Goal: Information Seeking & Learning: Find specific page/section

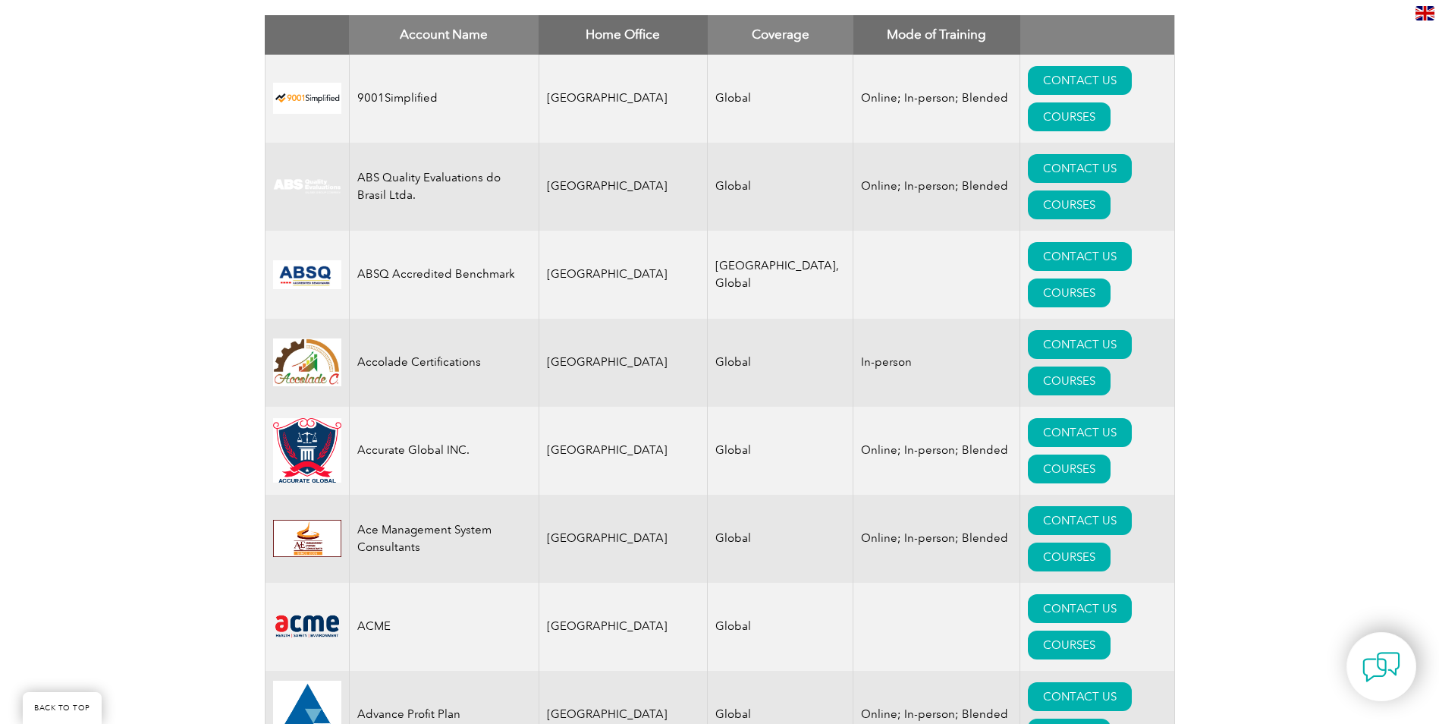
scroll to position [607, 0]
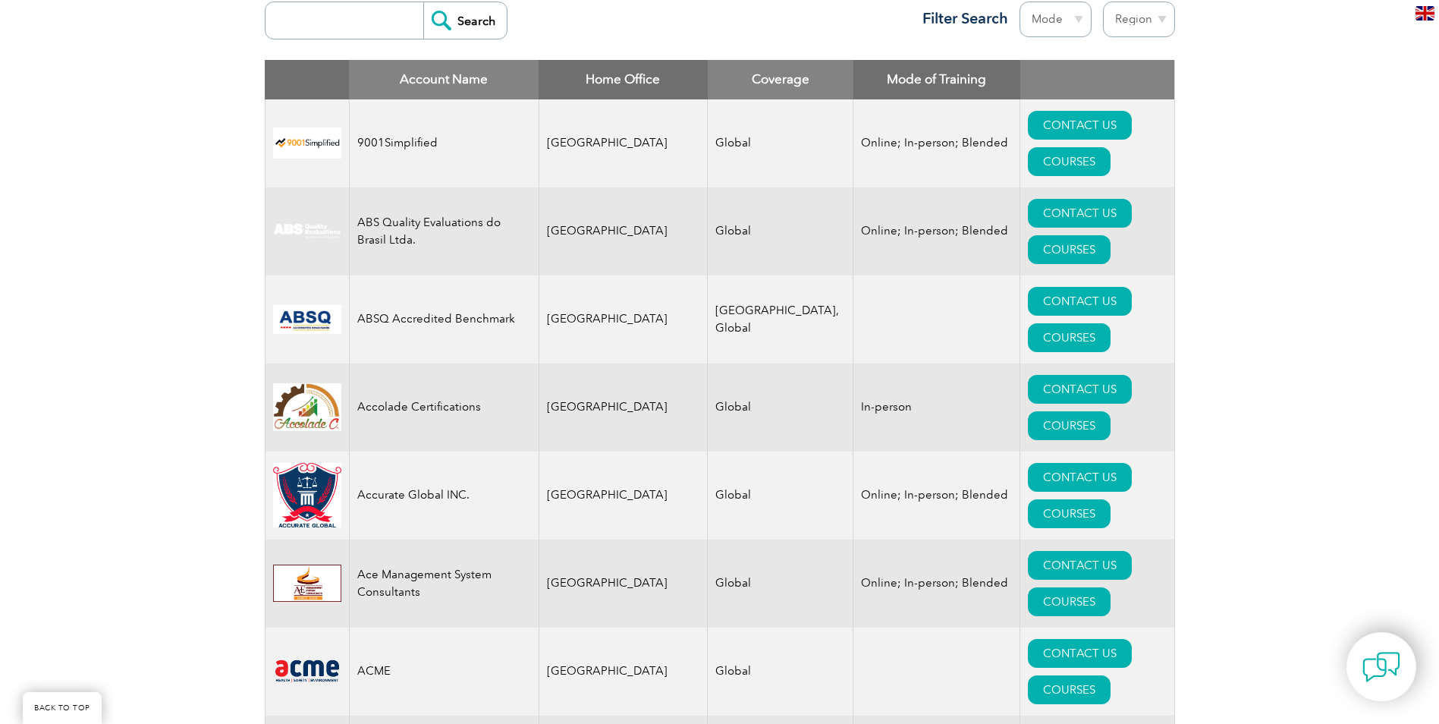
click at [325, 32] on input "search" at bounding box center [348, 20] width 150 height 36
click at [423, 2] on input "Search" at bounding box center [464, 20] width 83 height 36
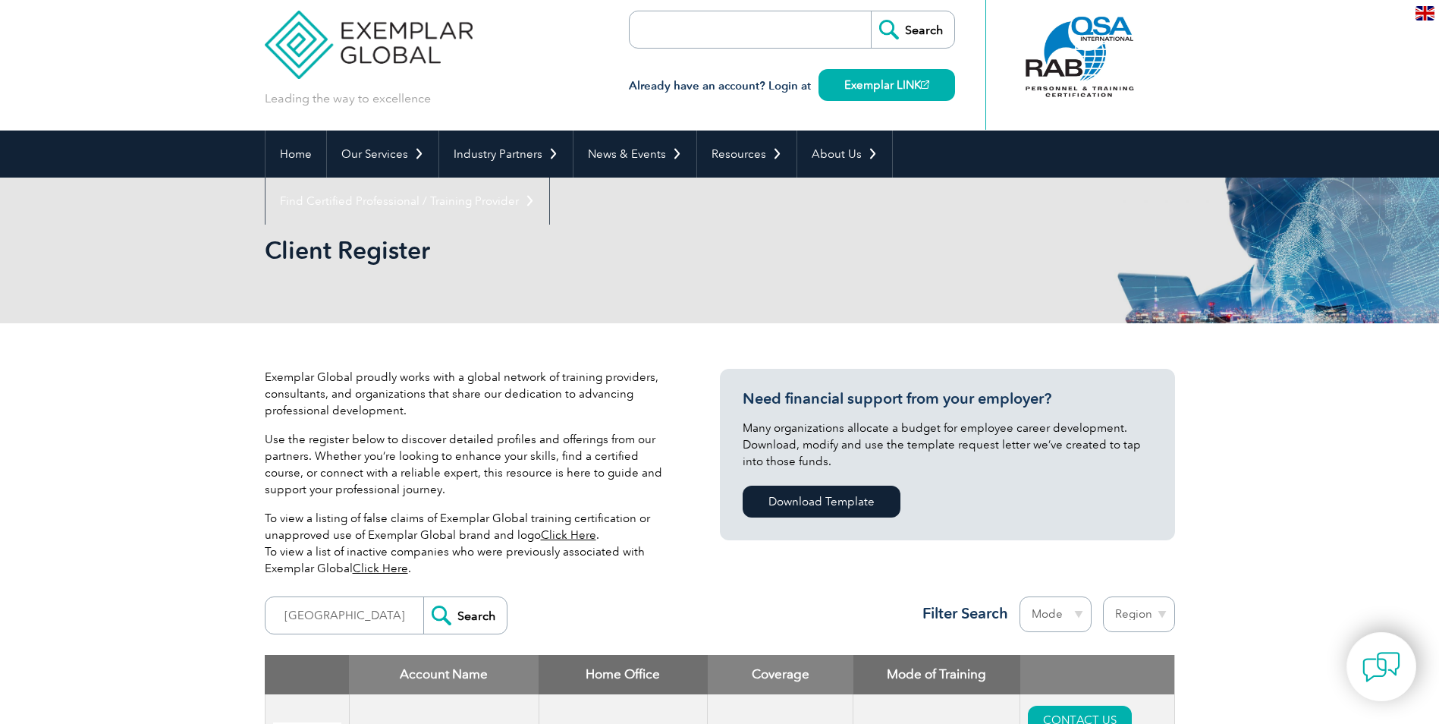
scroll to position [0, 0]
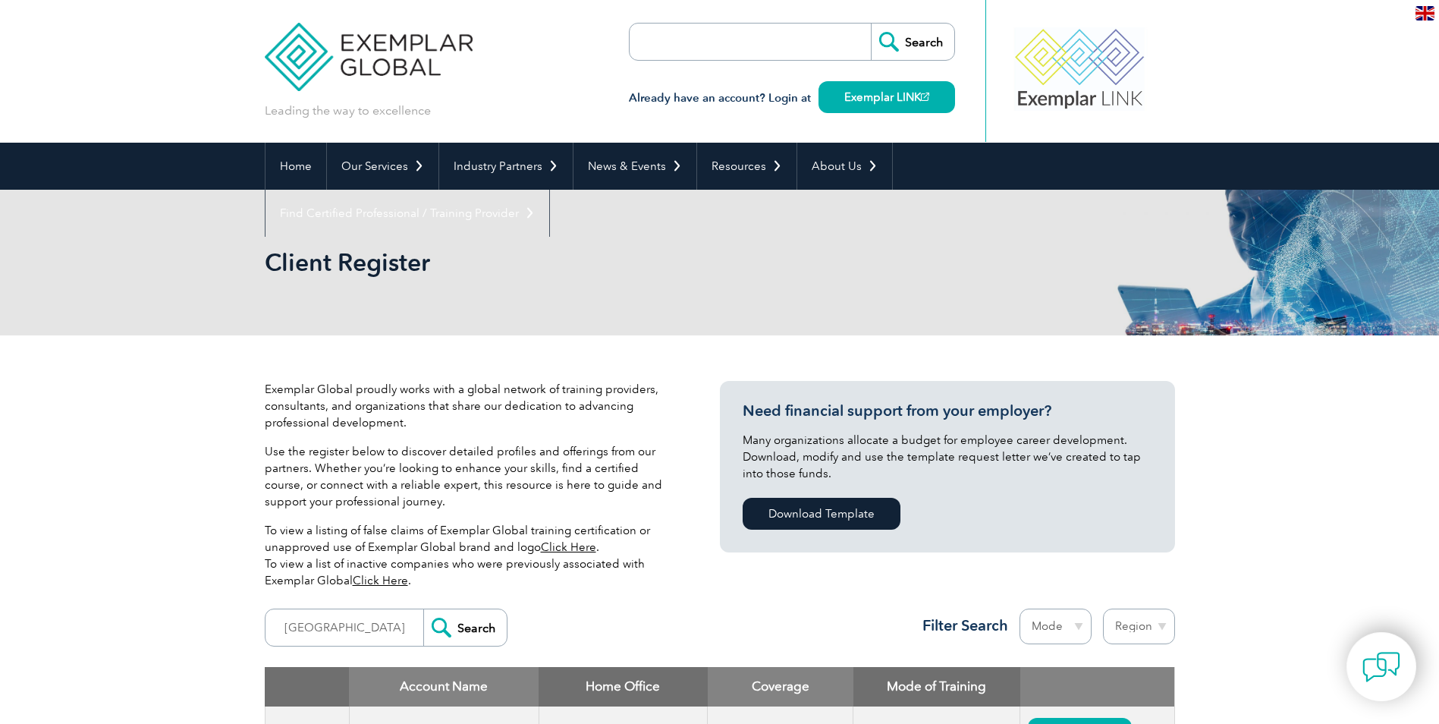
click at [213, 246] on div "Client Register" at bounding box center [719, 263] width 1439 height 146
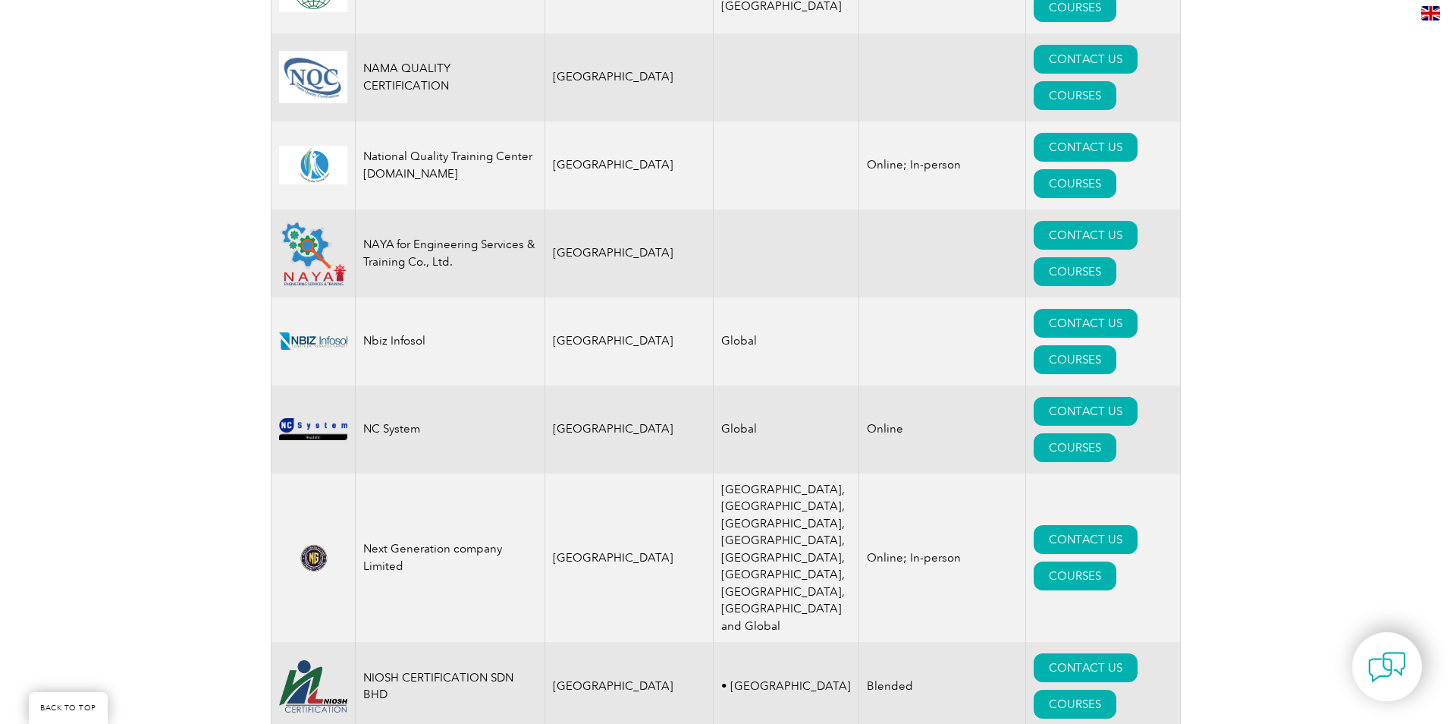
scroll to position [14732, 0]
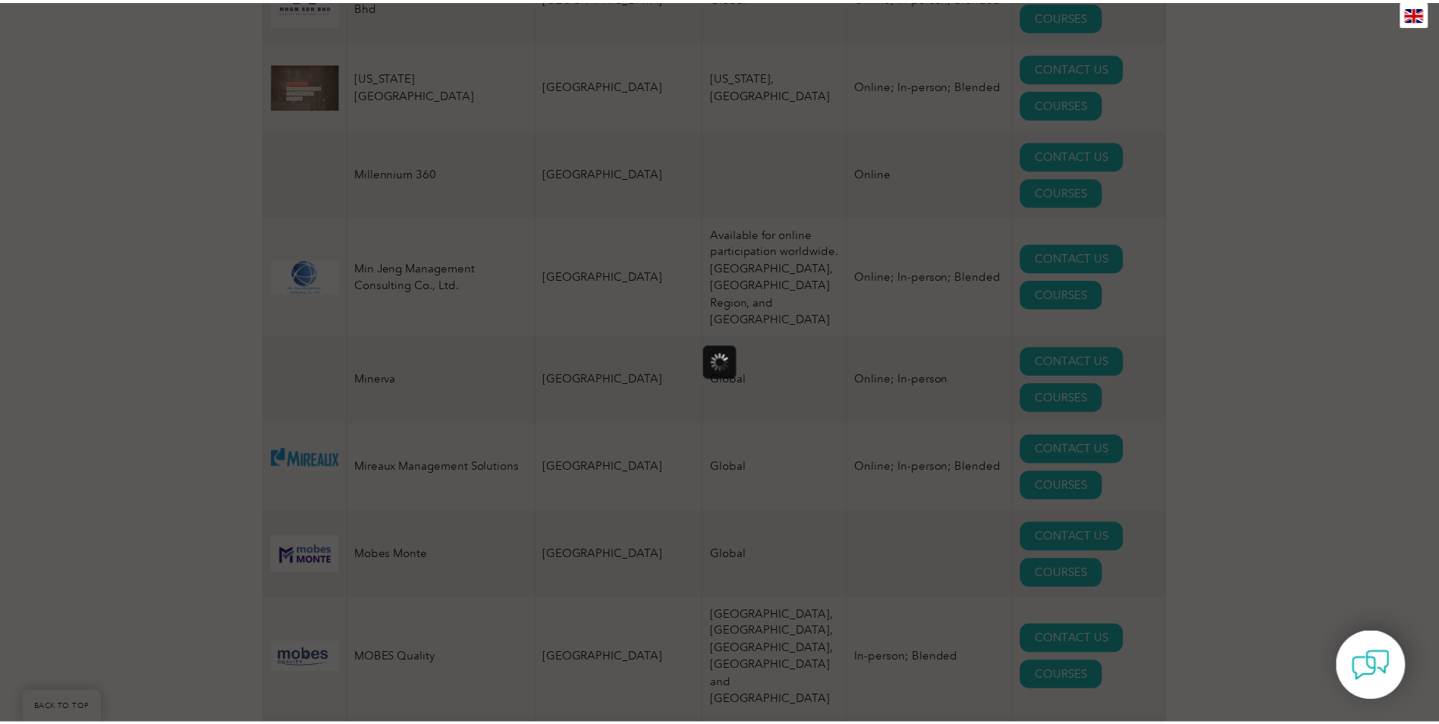
scroll to position [0, 0]
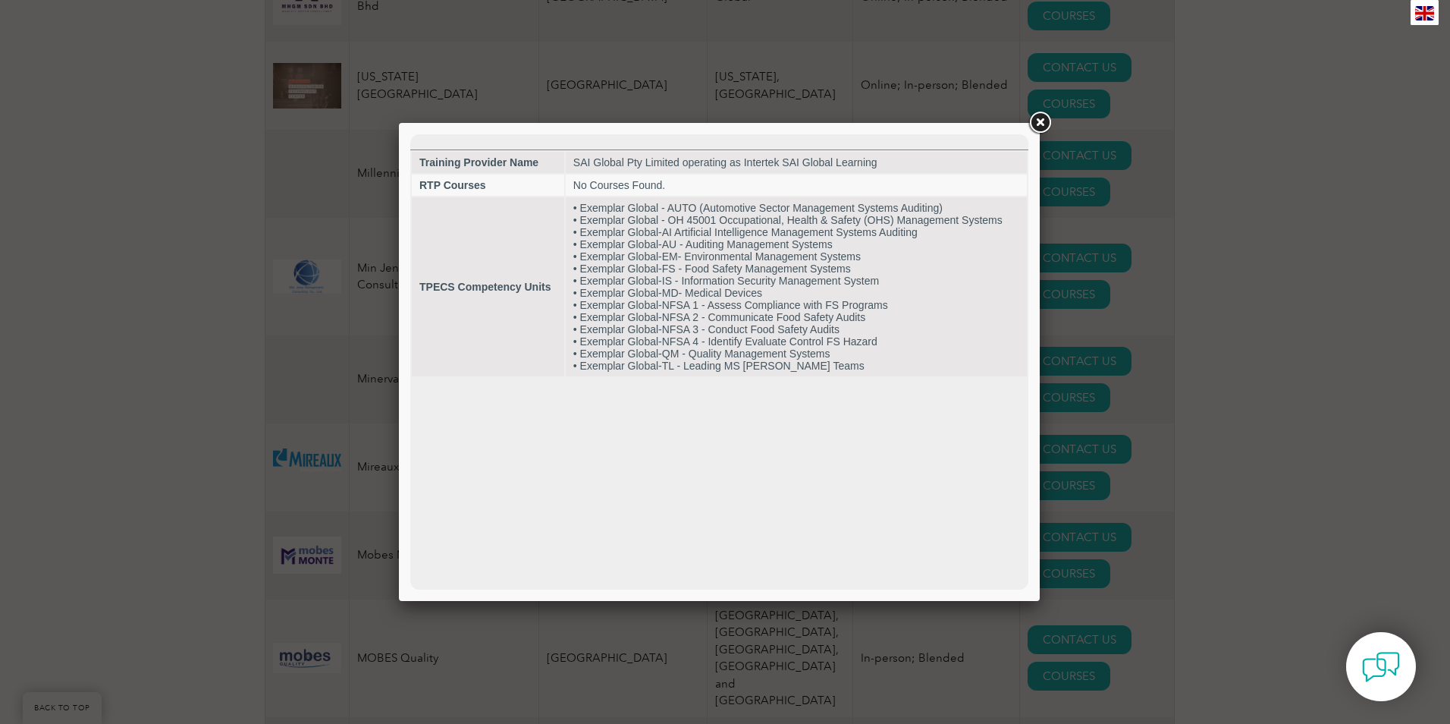
click at [1041, 118] on link at bounding box center [1039, 122] width 27 height 27
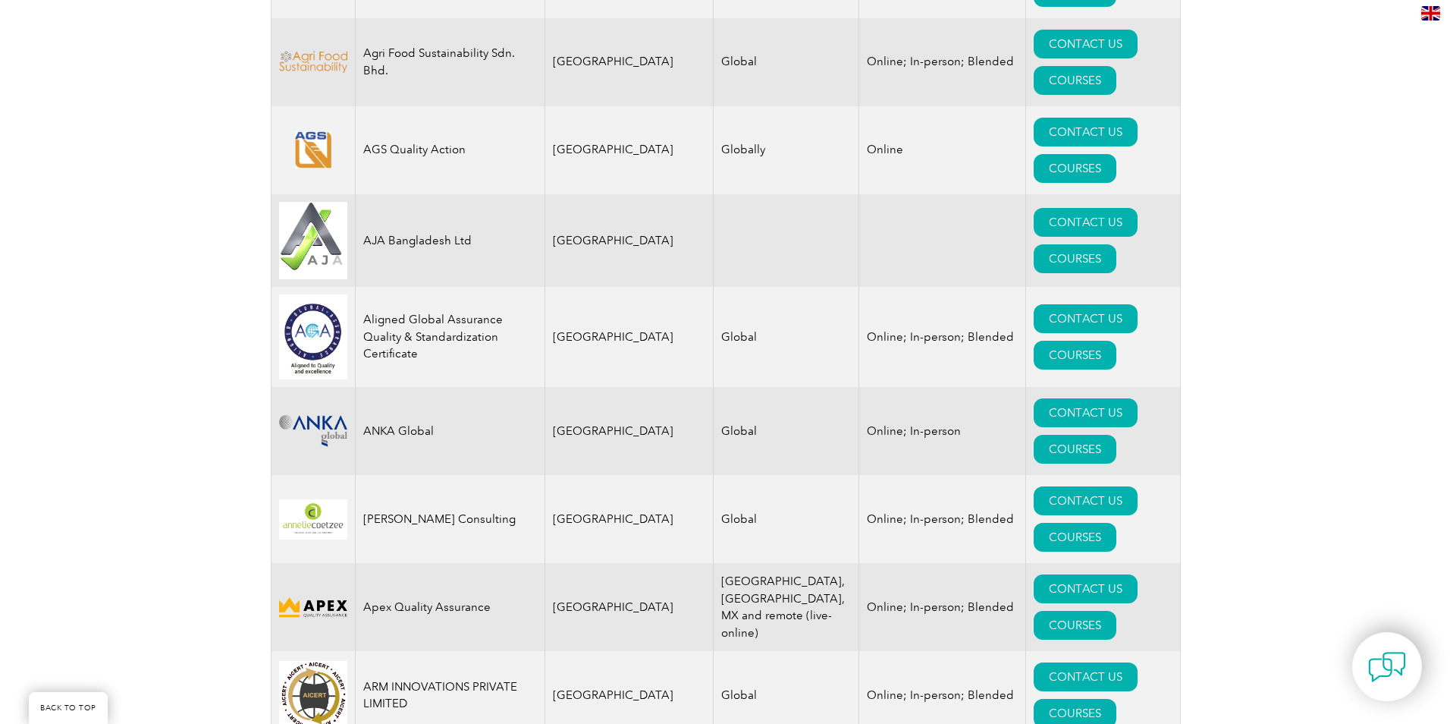
scroll to position [1517, 0]
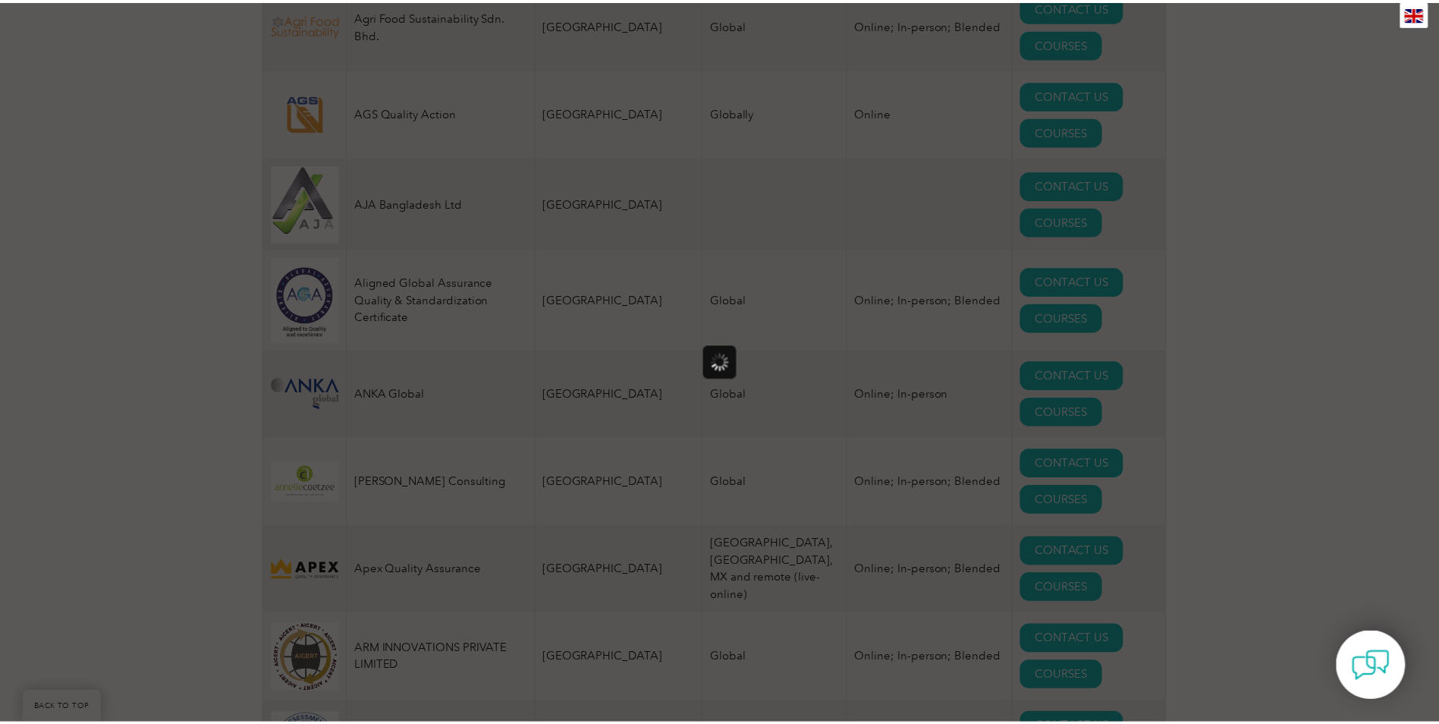
scroll to position [0, 0]
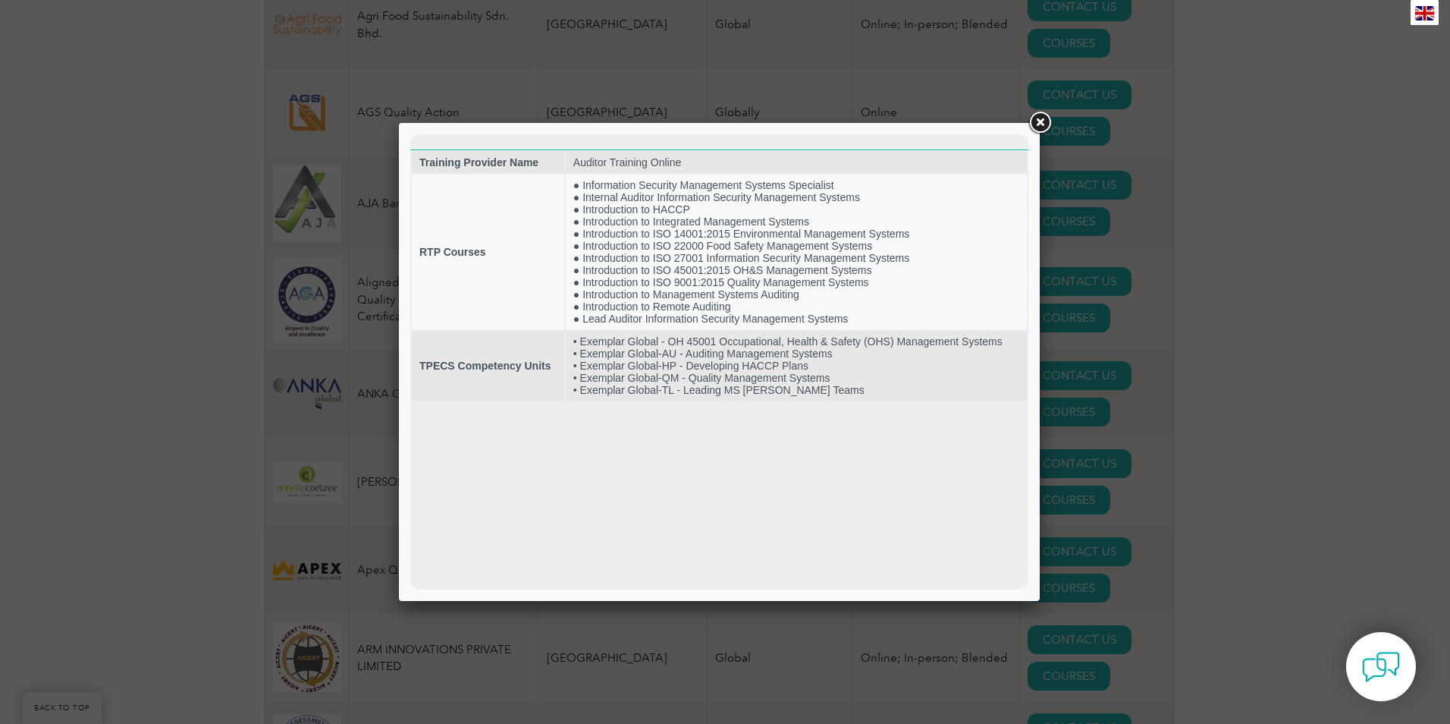
click at [1039, 118] on link at bounding box center [1039, 122] width 27 height 27
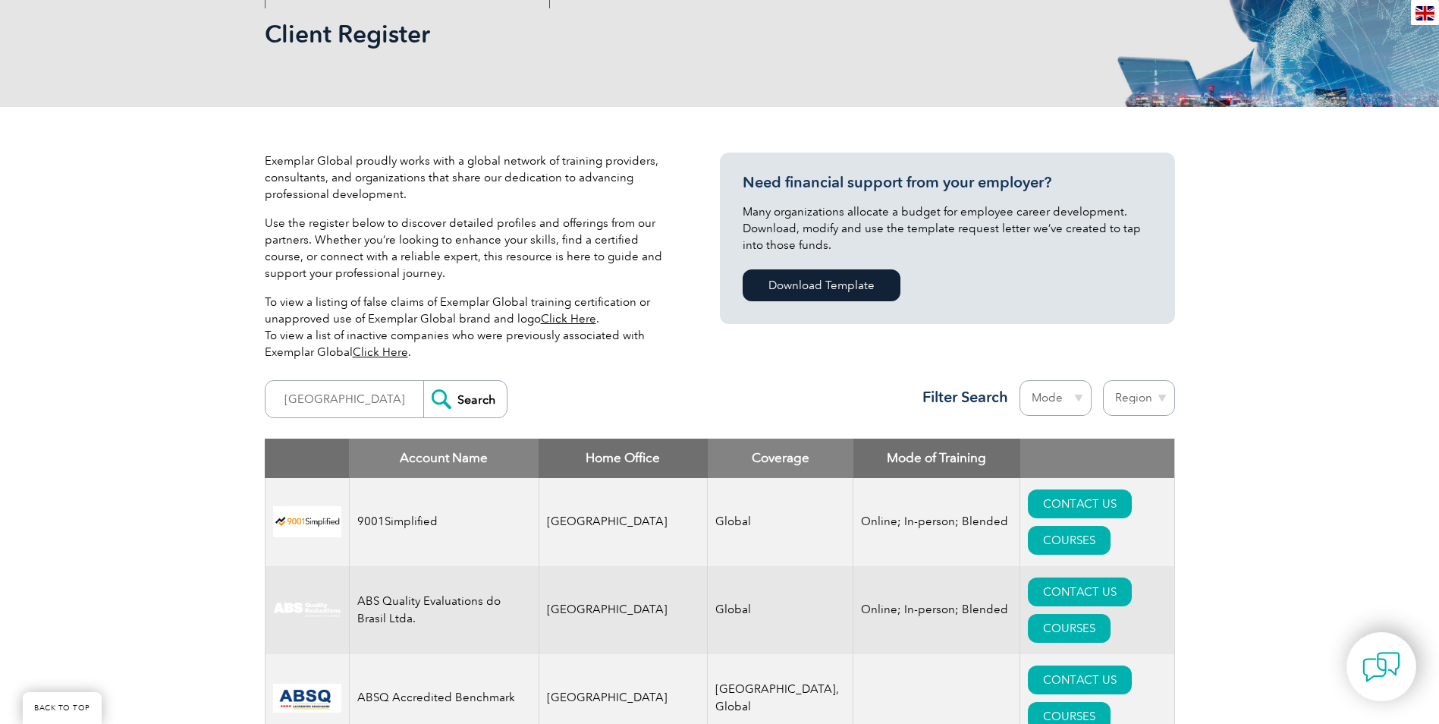
scroll to position [228, 0]
click at [350, 399] on input "australia" at bounding box center [348, 399] width 150 height 36
drag, startPoint x: 342, startPoint y: 402, endPoint x: 254, endPoint y: 402, distance: 88.0
click at [338, 420] on div "australia Search Region Australia Bahrain Bangladesh Brazil Canada Colombia Dom…" at bounding box center [720, 406] width 910 height 66
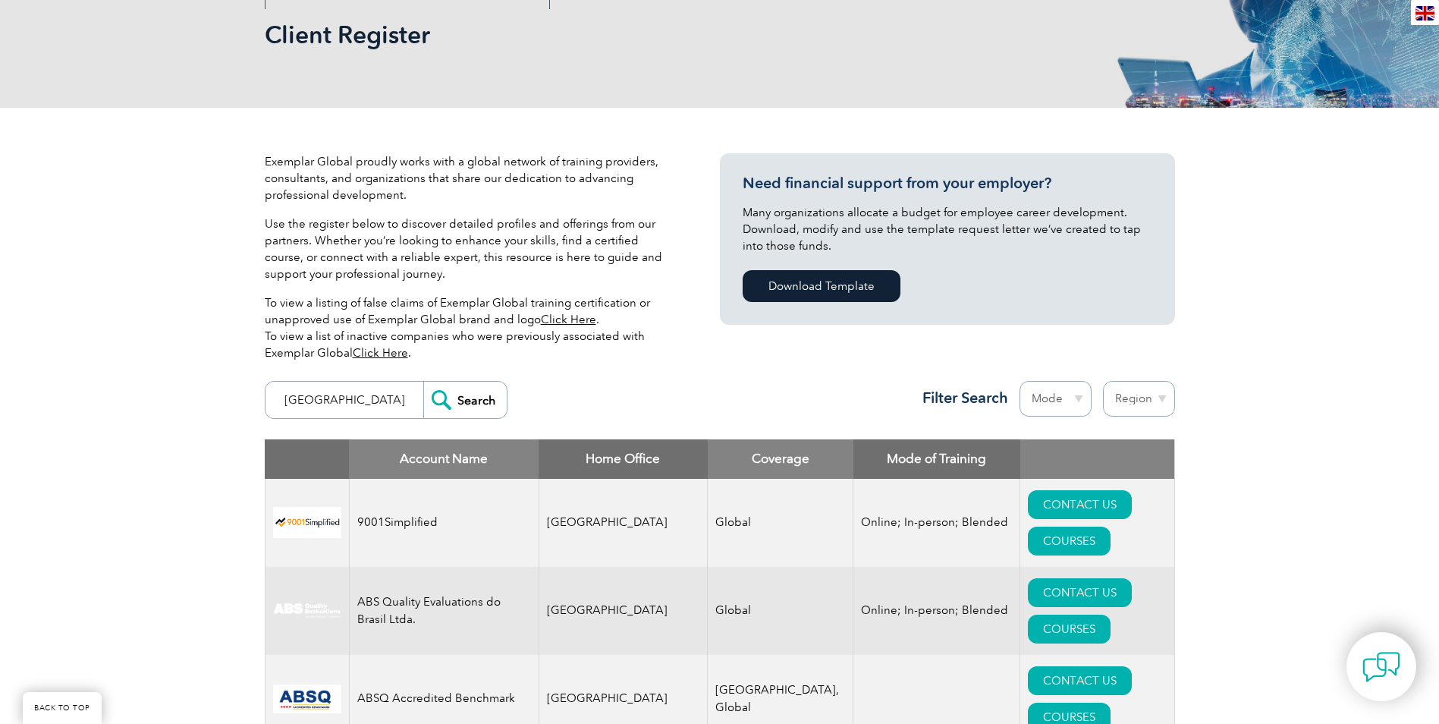
drag, startPoint x: 342, startPoint y: 398, endPoint x: 243, endPoint y: 402, distance: 99.4
paste input "ISO 14001:2015"
type input "ISO 14001:2015"
click at [423, 381] on input "Search" at bounding box center [464, 399] width 83 height 36
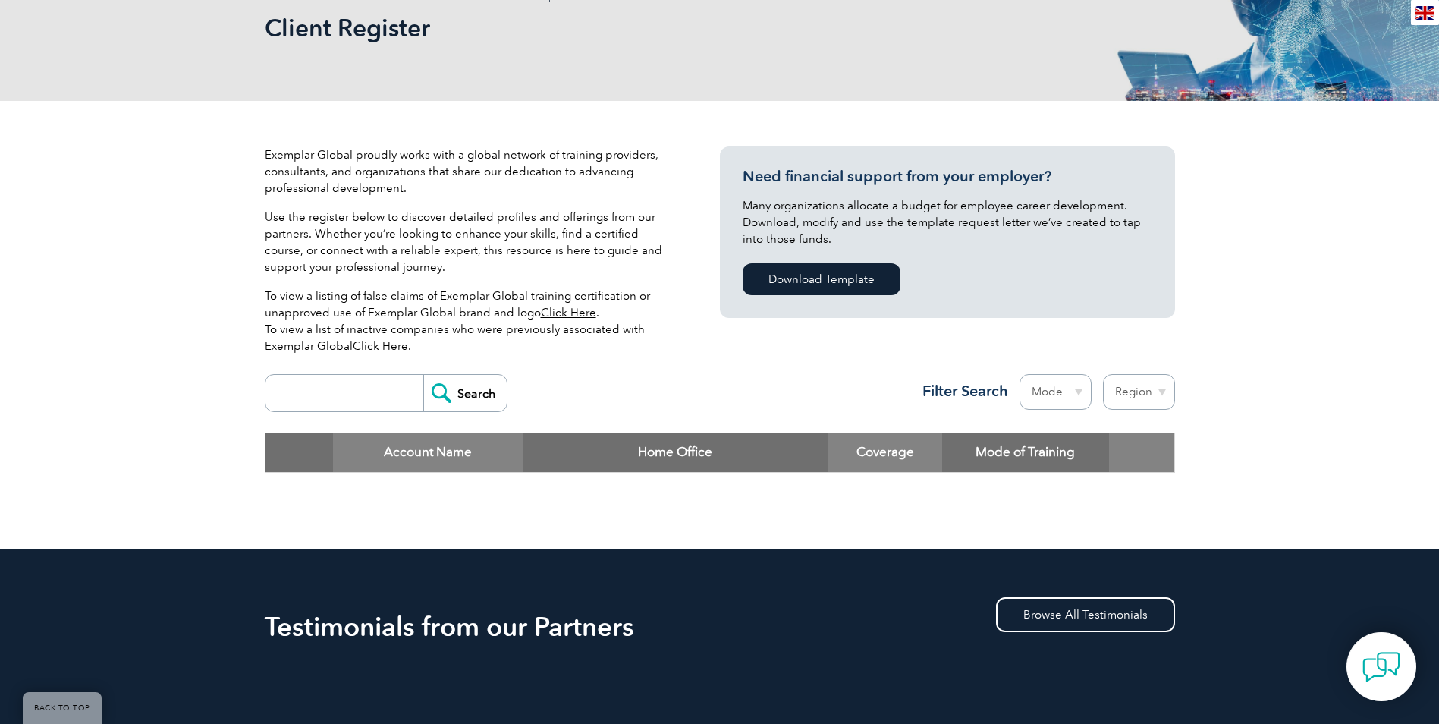
scroll to position [228, 0]
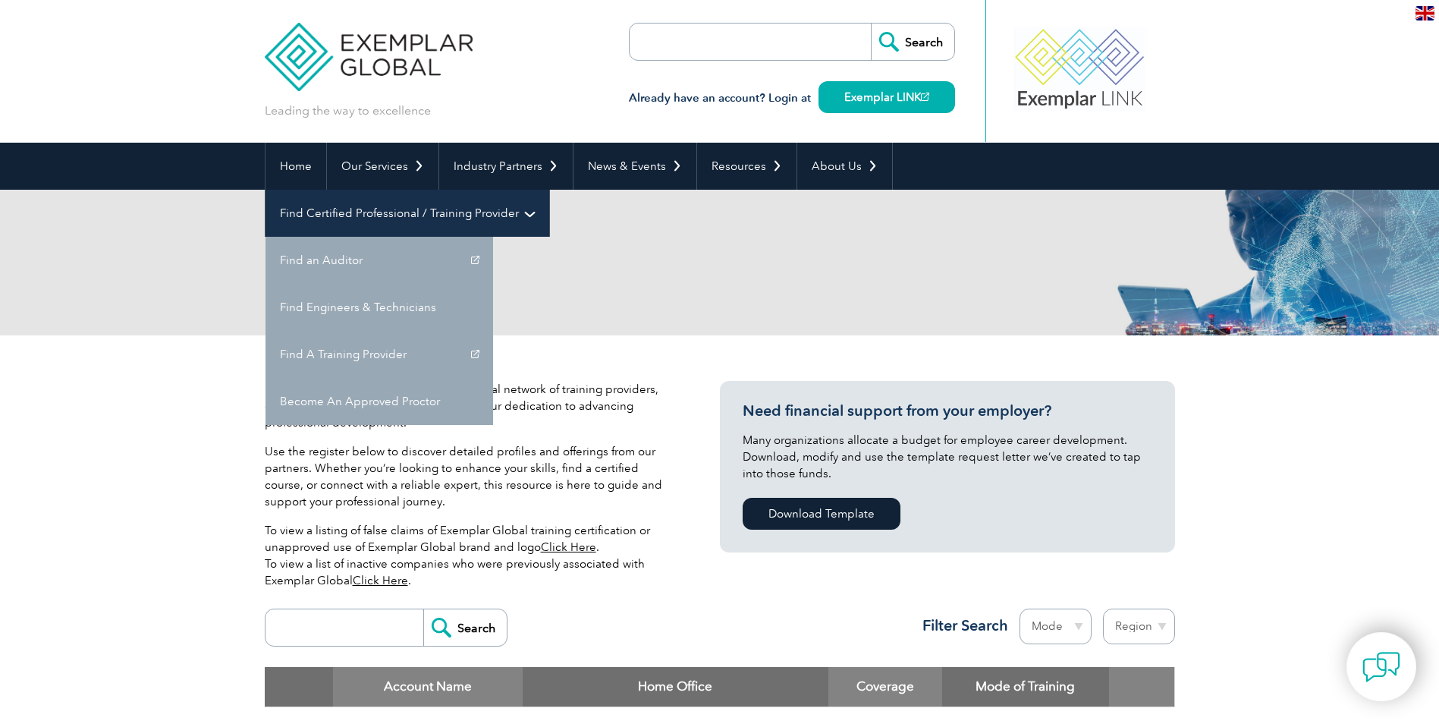
click at [549, 190] on link "Find Certified Professional / Training Provider" at bounding box center [407, 213] width 284 height 47
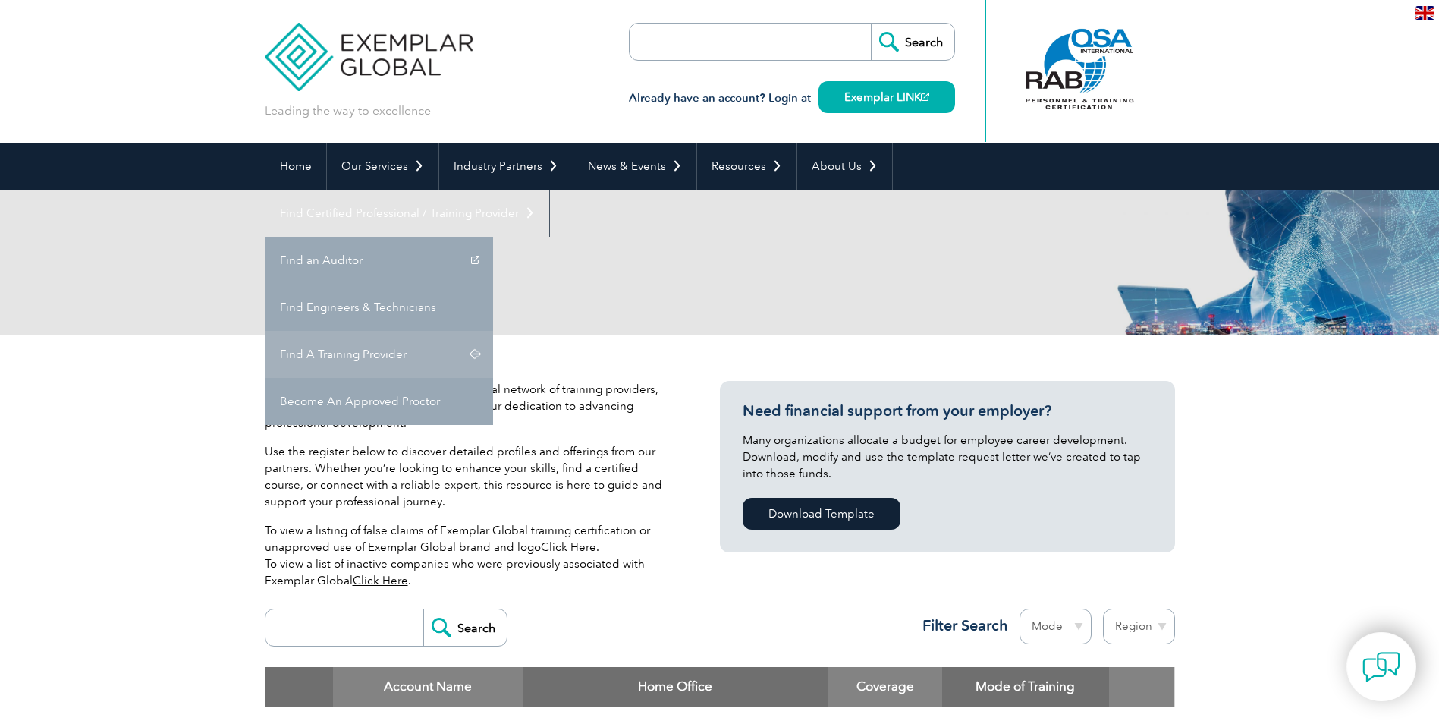
click at [493, 331] on link "Find A Training Provider" at bounding box center [379, 354] width 228 height 47
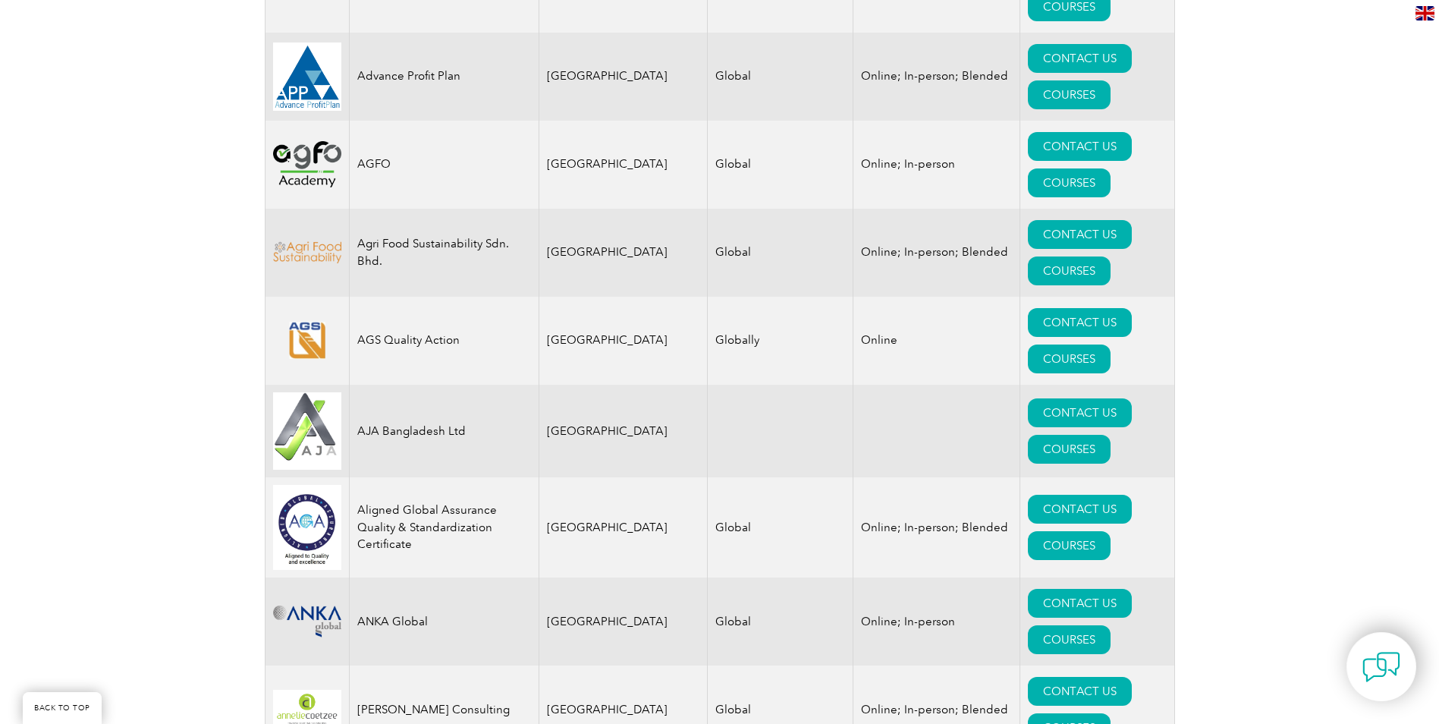
scroll to position [1365, 0]
